Goal: Information Seeking & Learning: Check status

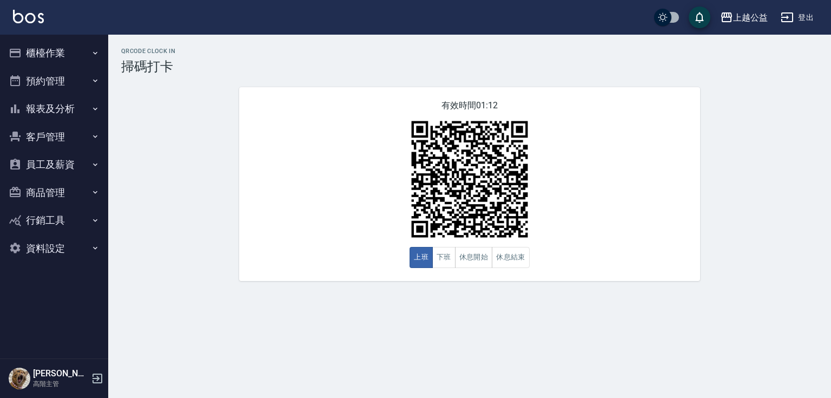
click at [67, 80] on button "預約管理" at bounding box center [54, 81] width 100 height 28
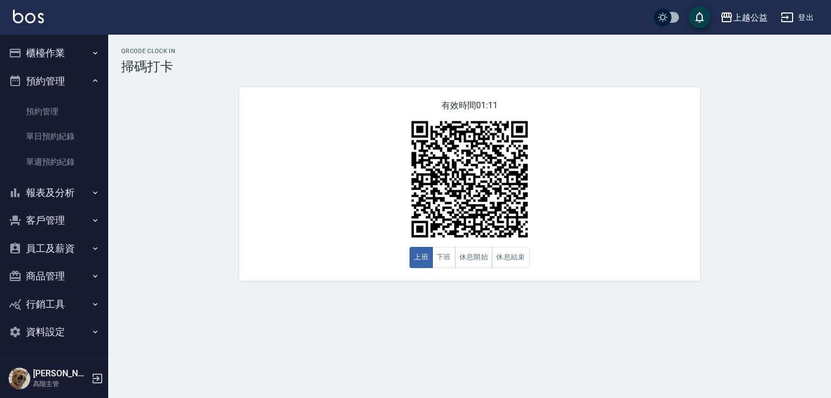
click at [76, 78] on button "預約管理" at bounding box center [54, 81] width 100 height 28
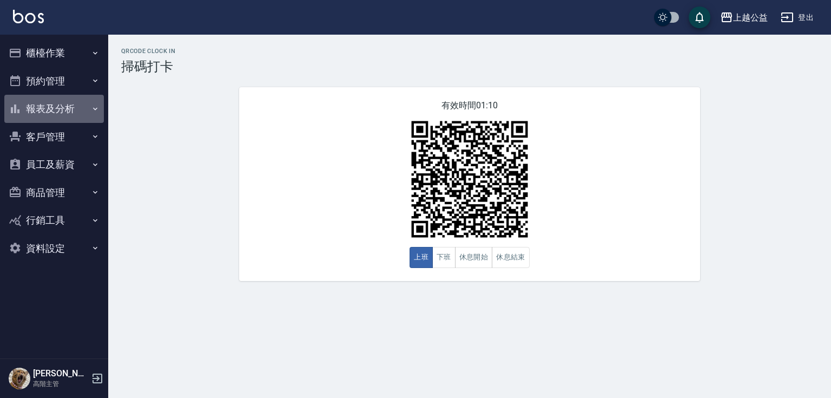
click at [90, 102] on button "報表及分析" at bounding box center [54, 109] width 100 height 28
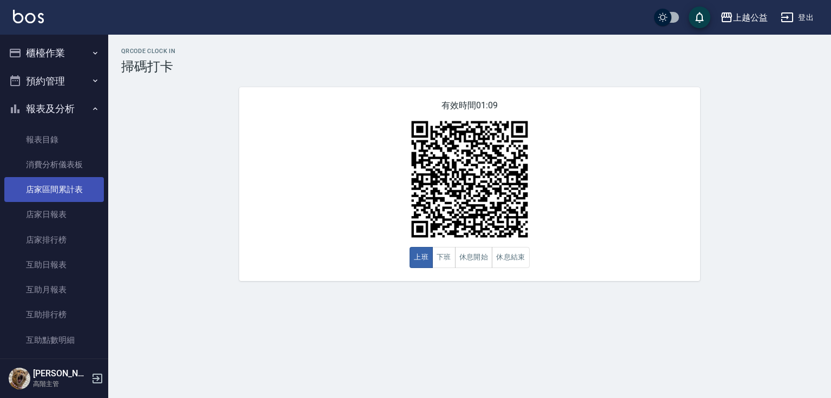
click at [70, 193] on link "店家區間累計表" at bounding box center [54, 189] width 100 height 25
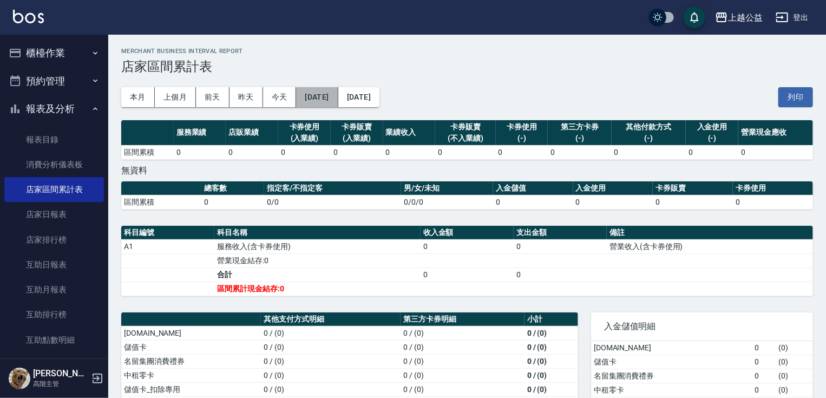
click at [338, 91] on button "[DATE]" at bounding box center [317, 97] width 42 height 20
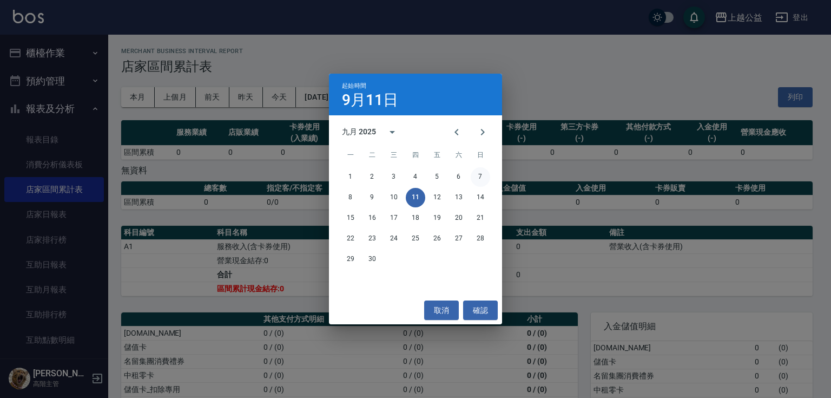
click at [477, 176] on button "7" at bounding box center [480, 176] width 19 height 19
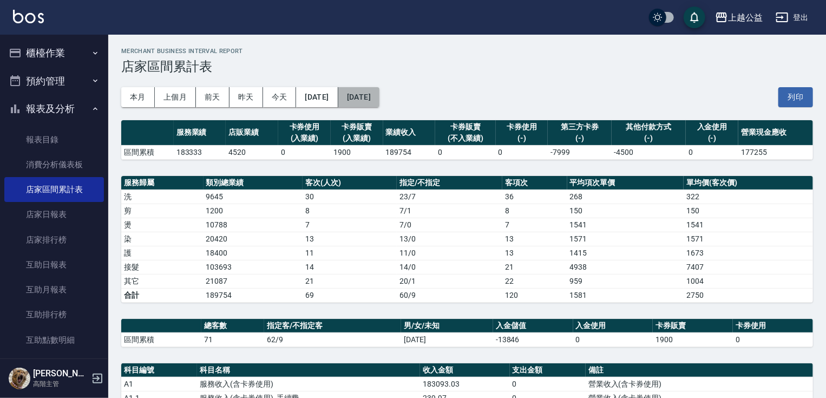
click at [379, 102] on button "[DATE]" at bounding box center [358, 97] width 41 height 20
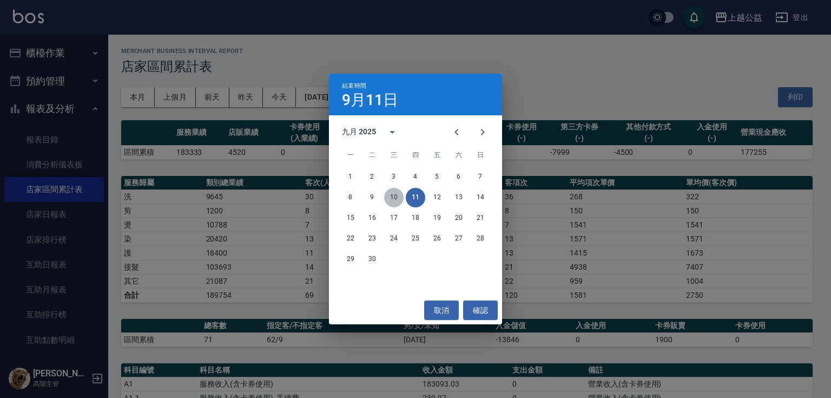
click at [390, 199] on button "10" at bounding box center [393, 197] width 19 height 19
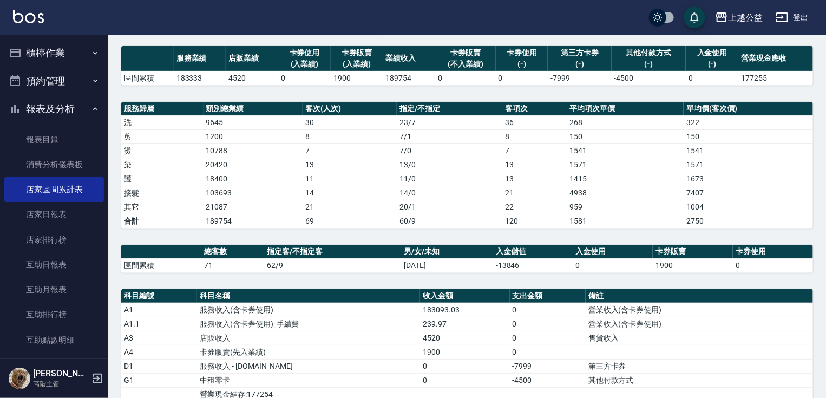
scroll to position [369, 0]
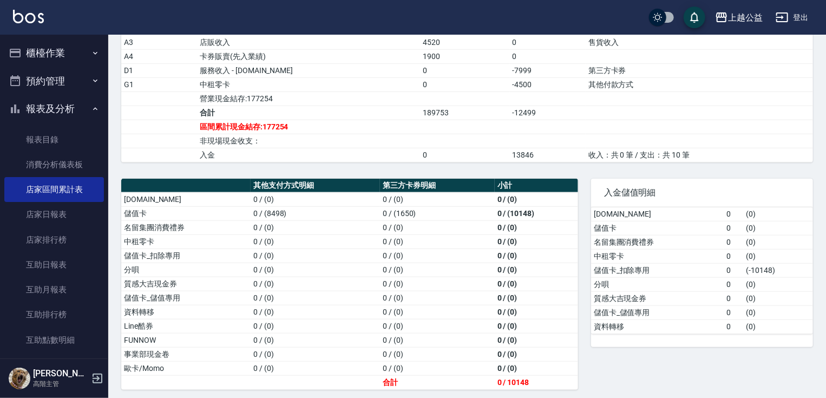
drag, startPoint x: 418, startPoint y: 263, endPoint x: 437, endPoint y: 402, distance: 140.2
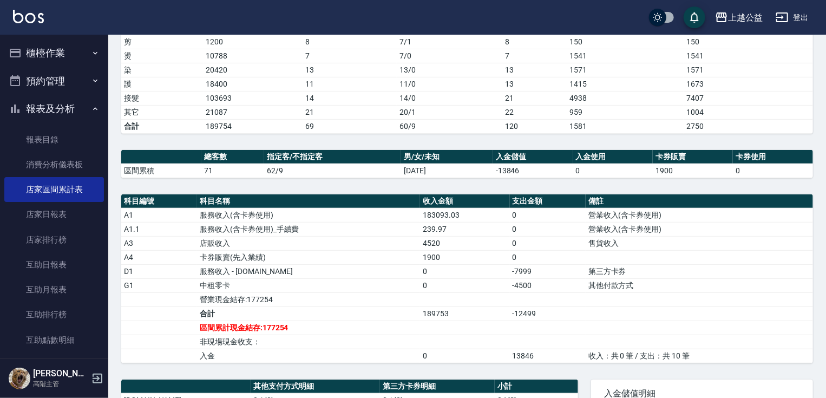
scroll to position [0, 0]
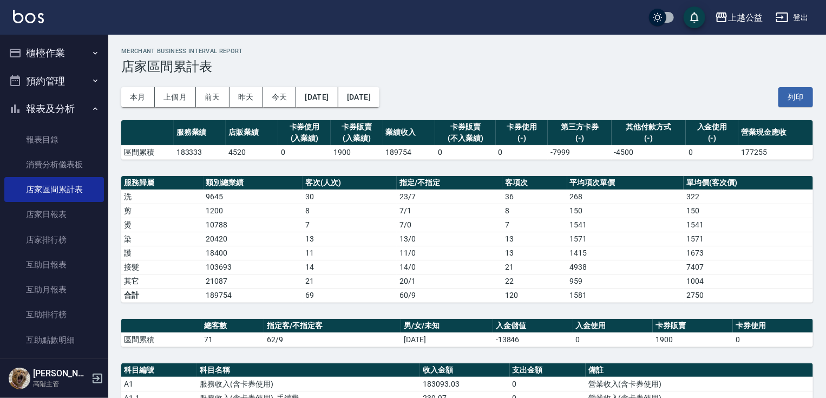
drag, startPoint x: 355, startPoint y: 331, endPoint x: 385, endPoint y: 232, distance: 103.5
